Goal: Task Accomplishment & Management: Manage account settings

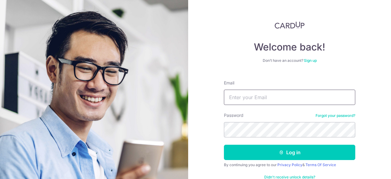
type input "calvintan273@gmail.com"
click at [290, 99] on input "calvintan273@gmail.com" at bounding box center [289, 97] width 131 height 15
click at [341, 59] on div "Don’t have an account? Sign up" at bounding box center [289, 60] width 131 height 5
type input "[EMAIL_ADDRESS][DOMAIN_NAME]"
click at [274, 99] on input "[EMAIL_ADDRESS][DOMAIN_NAME]" at bounding box center [289, 97] width 131 height 15
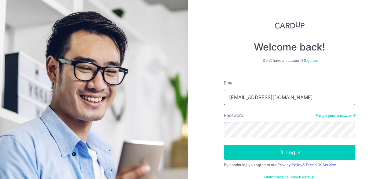
click at [303, 96] on input "[EMAIL_ADDRESS][DOMAIN_NAME]" at bounding box center [289, 97] width 131 height 15
click at [302, 96] on input "[EMAIL_ADDRESS][DOMAIN_NAME]" at bounding box center [289, 97] width 131 height 15
click at [294, 99] on input "calvintan273@gmail.com" at bounding box center [289, 97] width 131 height 15
drag, startPoint x: 295, startPoint y: 97, endPoint x: 165, endPoint y: 96, distance: 130.3
click at [165, 96] on section "Welcome back! Don’t have an account? Sign up Email calvintan273@gmail.com Passw…" at bounding box center [195, 89] width 391 height 179
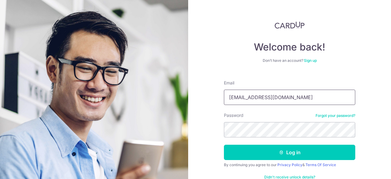
type input "[EMAIL_ADDRESS][DOMAIN_NAME]"
click at [182, 129] on section "Welcome back! Don’t have an account? Sign up Email dinghui.oh@gmail.com Passwor…" at bounding box center [195, 89] width 391 height 179
drag, startPoint x: 366, startPoint y: 121, endPoint x: 359, endPoint y: 133, distance: 13.5
click at [366, 121] on div "Welcome back! Don’t have an account? Sign up Email dinghui.oh@gmail.com Passwor…" at bounding box center [289, 89] width 203 height 179
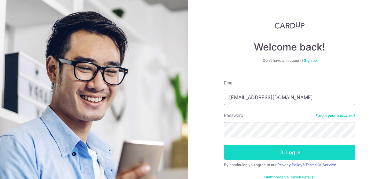
click at [281, 150] on icon "submit" at bounding box center [281, 152] width 5 height 5
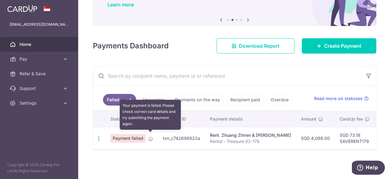
click at [150, 136] on icon at bounding box center [150, 138] width 5 height 5
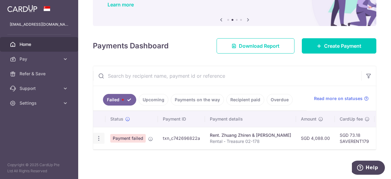
click at [101, 135] on icon "button" at bounding box center [99, 138] width 6 height 6
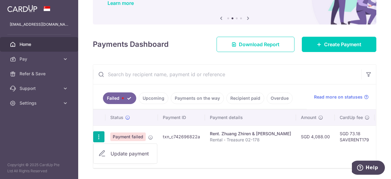
click at [126, 152] on span "Update payment" at bounding box center [132, 153] width 42 height 7
radio input "true"
type input "4,088.00"
type input "Rental - Treasure 02-178"
type input "SAVERENT179"
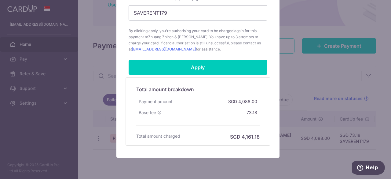
scroll to position [306, 0]
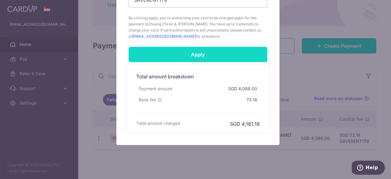
click at [208, 53] on input "Apply" at bounding box center [198, 54] width 139 height 15
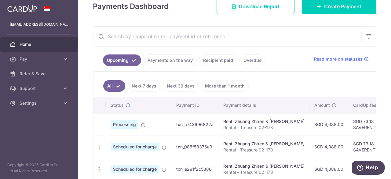
scroll to position [122, 0]
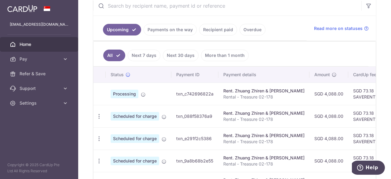
click at [31, 41] on span "Home" at bounding box center [40, 44] width 40 height 6
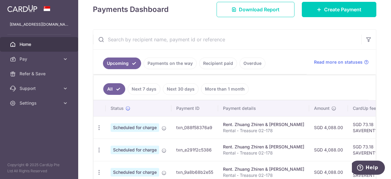
scroll to position [92, 0]
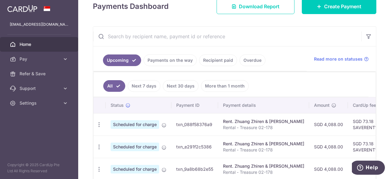
click at [176, 60] on link "Payments on the way" at bounding box center [170, 60] width 53 height 12
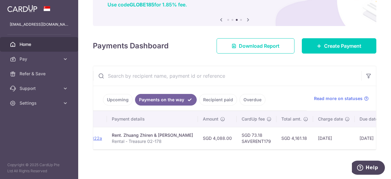
scroll to position [0, 150]
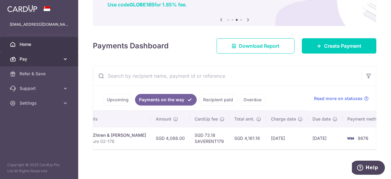
click at [67, 59] on icon at bounding box center [65, 59] width 6 height 6
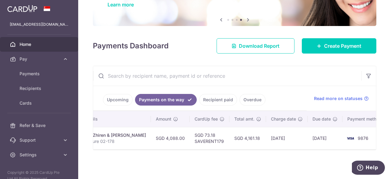
click at [167, 57] on div "× Pause Schedule Pause all future payments in this series Pause just this one p…" at bounding box center [234, 89] width 313 height 179
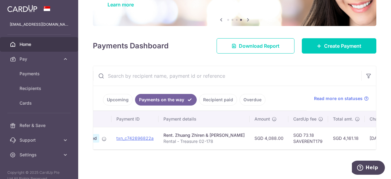
scroll to position [0, 0]
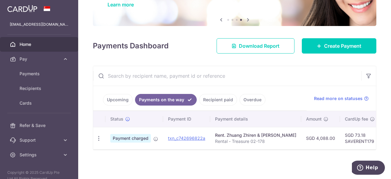
click at [119, 98] on link "Upcoming" at bounding box center [118, 100] width 30 height 12
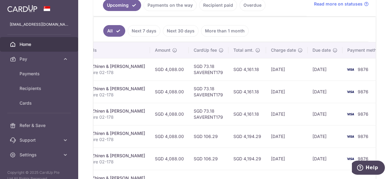
scroll to position [90, 0]
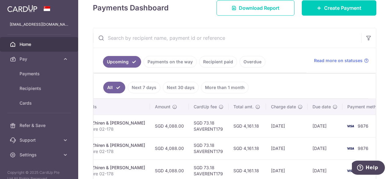
click at [162, 62] on link "Payments on the way" at bounding box center [170, 62] width 53 height 12
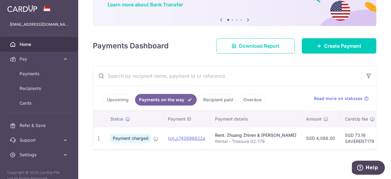
click at [226, 96] on link "Recipient paid" at bounding box center [218, 100] width 38 height 12
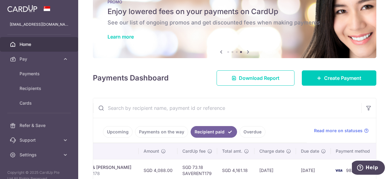
scroll to position [0, 0]
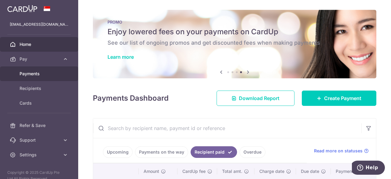
click at [34, 77] on link "Payments" at bounding box center [39, 73] width 78 height 15
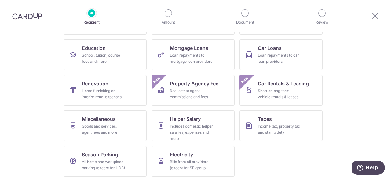
scroll to position [94, 0]
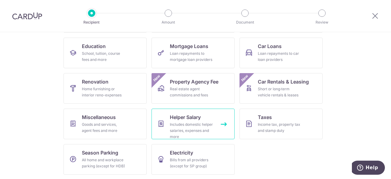
click at [197, 122] on div "Includes domestic helper salaries, expenses and more" at bounding box center [192, 130] width 44 height 18
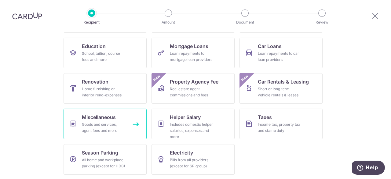
click at [117, 124] on div "Goods and services, agent fees and more" at bounding box center [104, 127] width 44 height 12
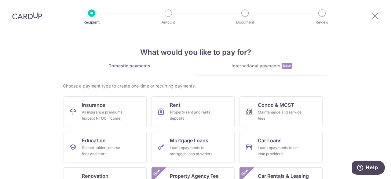
click at [261, 66] on div "International payments New" at bounding box center [262, 66] width 133 height 6
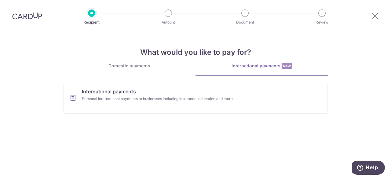
click at [148, 69] on link "Domestic payments" at bounding box center [129, 69] width 133 height 12
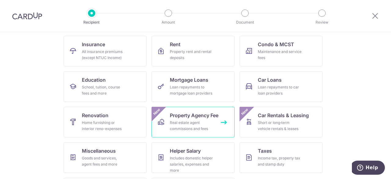
scroll to position [61, 0]
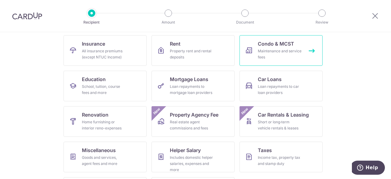
click at [286, 56] on div "Maintenance and service fees" at bounding box center [280, 54] width 44 height 12
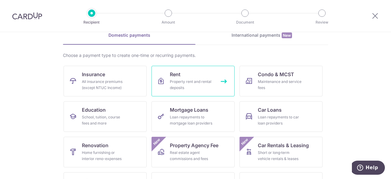
scroll to position [61, 0]
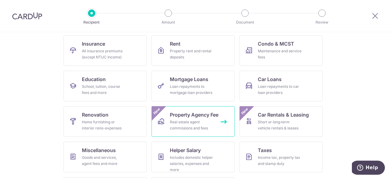
click at [195, 114] on span "Property Agency Fee" at bounding box center [194, 114] width 49 height 7
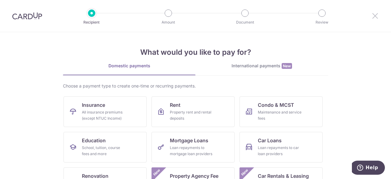
click at [375, 15] on icon at bounding box center [375, 16] width 7 height 8
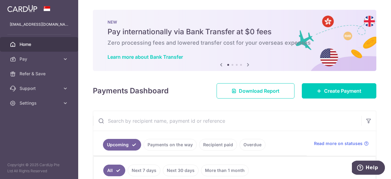
click at [32, 43] on span "Home" at bounding box center [40, 44] width 40 height 6
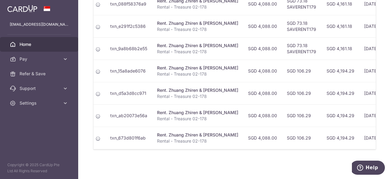
scroll to position [0, 65]
drag, startPoint x: 275, startPoint y: 68, endPoint x: 305, endPoint y: 68, distance: 30.0
click at [305, 68] on td "SGD 106.29" at bounding box center [303, 71] width 40 height 22
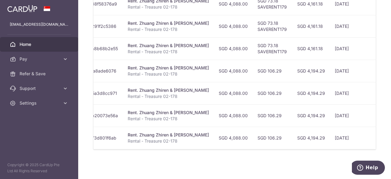
scroll to position [0, 0]
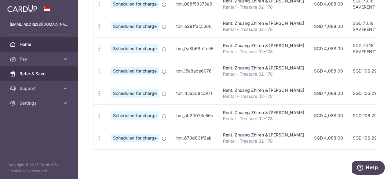
click at [37, 70] on link "Refer & Save" at bounding box center [39, 73] width 78 height 15
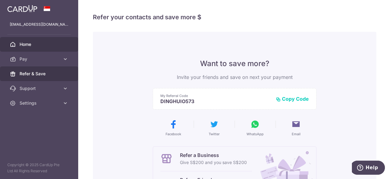
click at [32, 45] on span "Home" at bounding box center [40, 44] width 40 height 6
